Goal: Task Accomplishment & Management: Manage account settings

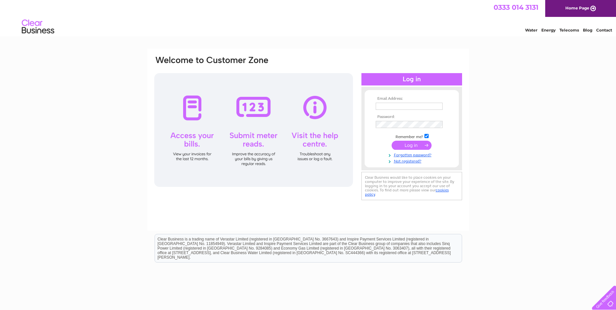
type input "[EMAIL_ADDRESS][DOMAIN_NAME]"
click at [413, 142] on input "submit" at bounding box center [411, 144] width 40 height 9
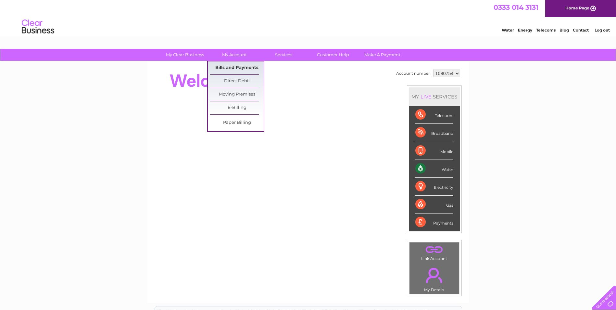
click at [229, 67] on link "Bills and Payments" at bounding box center [237, 67] width 54 height 13
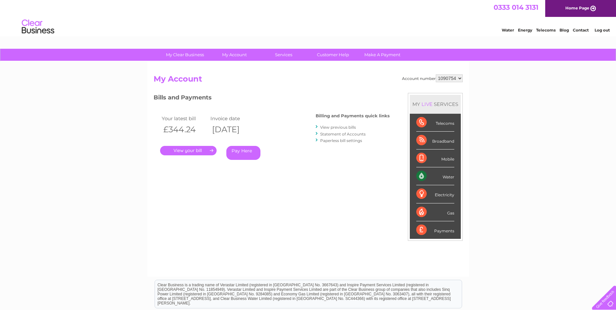
click at [211, 151] on link "." at bounding box center [188, 150] width 56 height 9
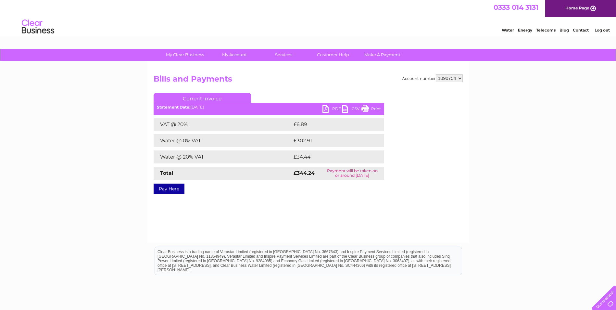
click at [327, 109] on link "PDF" at bounding box center [331, 109] width 19 height 9
click at [599, 31] on link "Log out" at bounding box center [601, 30] width 15 height 5
